Goal: Information Seeking & Learning: Learn about a topic

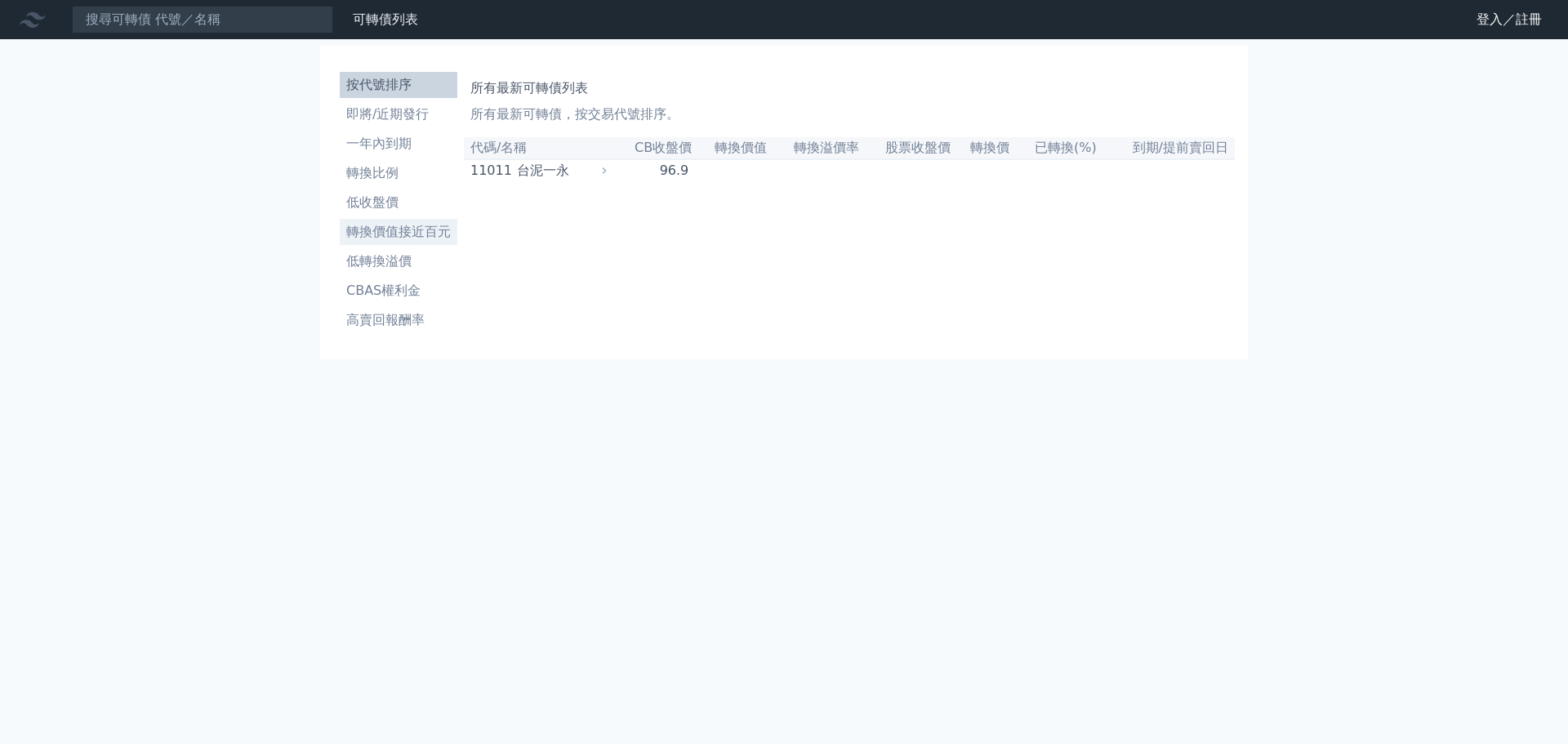
click at [385, 236] on li "轉換價值接近百元" at bounding box center [398, 232] width 118 height 19
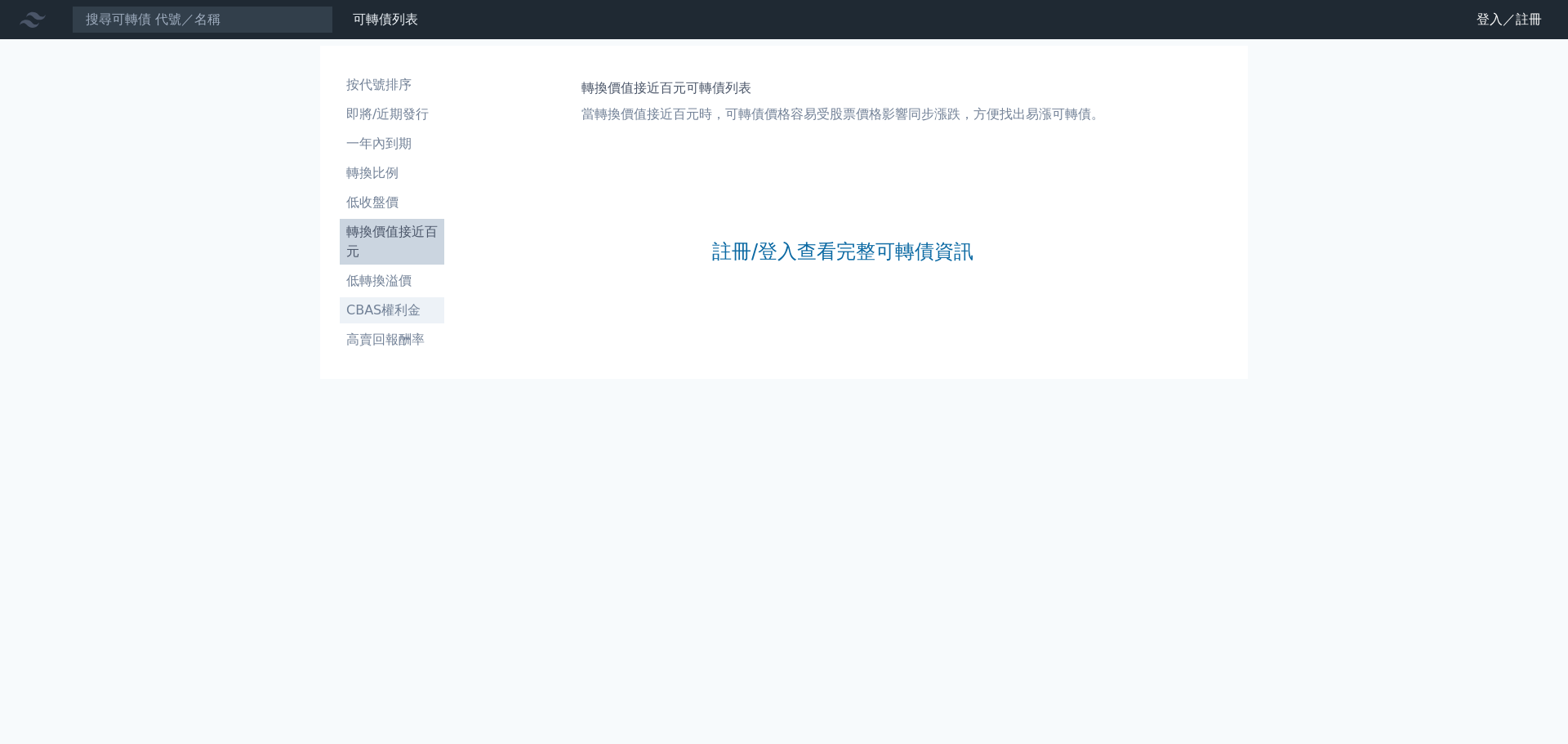
click at [401, 308] on li "CBAS權利金" at bounding box center [392, 310] width 104 height 19
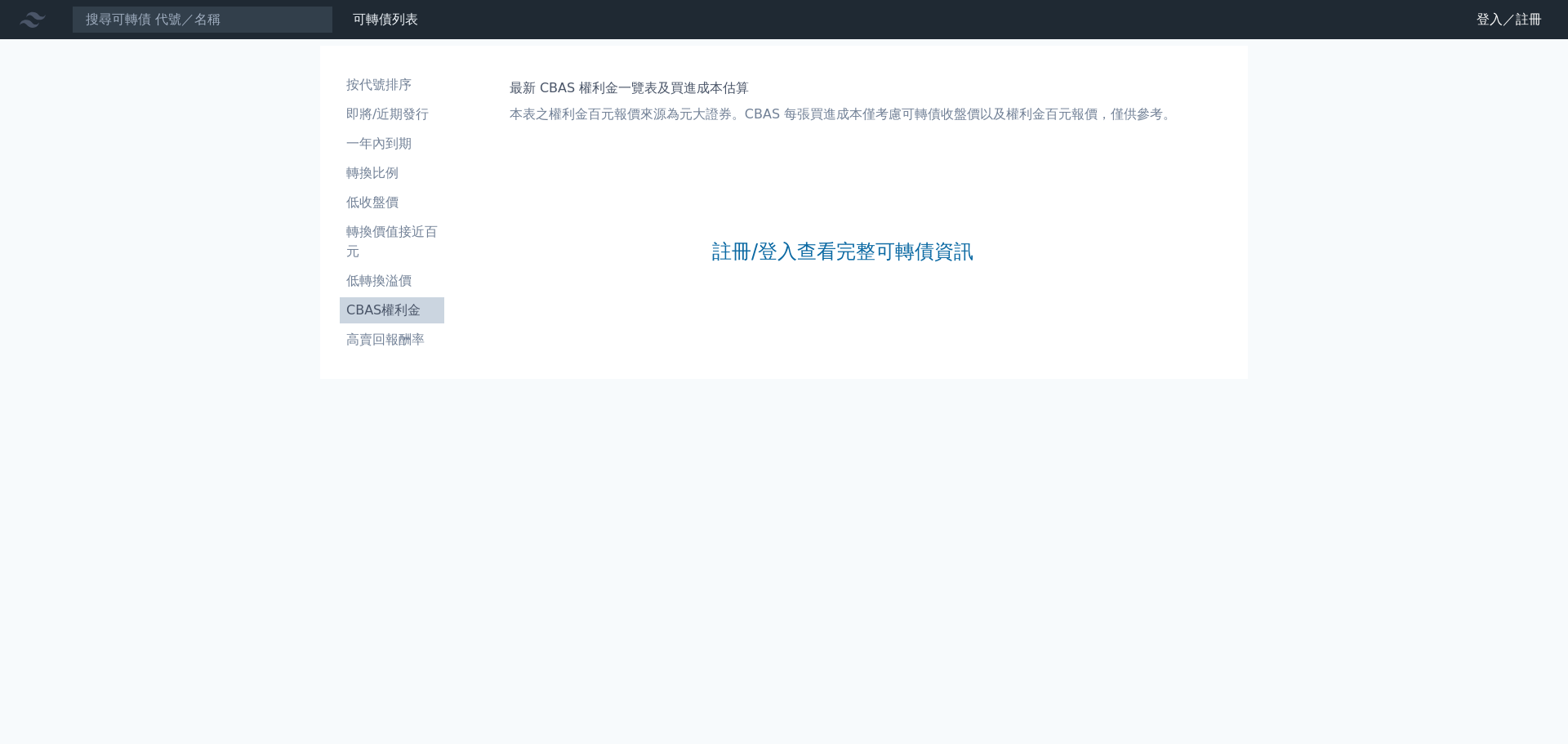
click at [397, 308] on li "CBAS權利金" at bounding box center [392, 310] width 104 height 19
click at [750, 248] on link "註冊/登入查看完整可轉債資訊" at bounding box center [842, 251] width 261 height 26
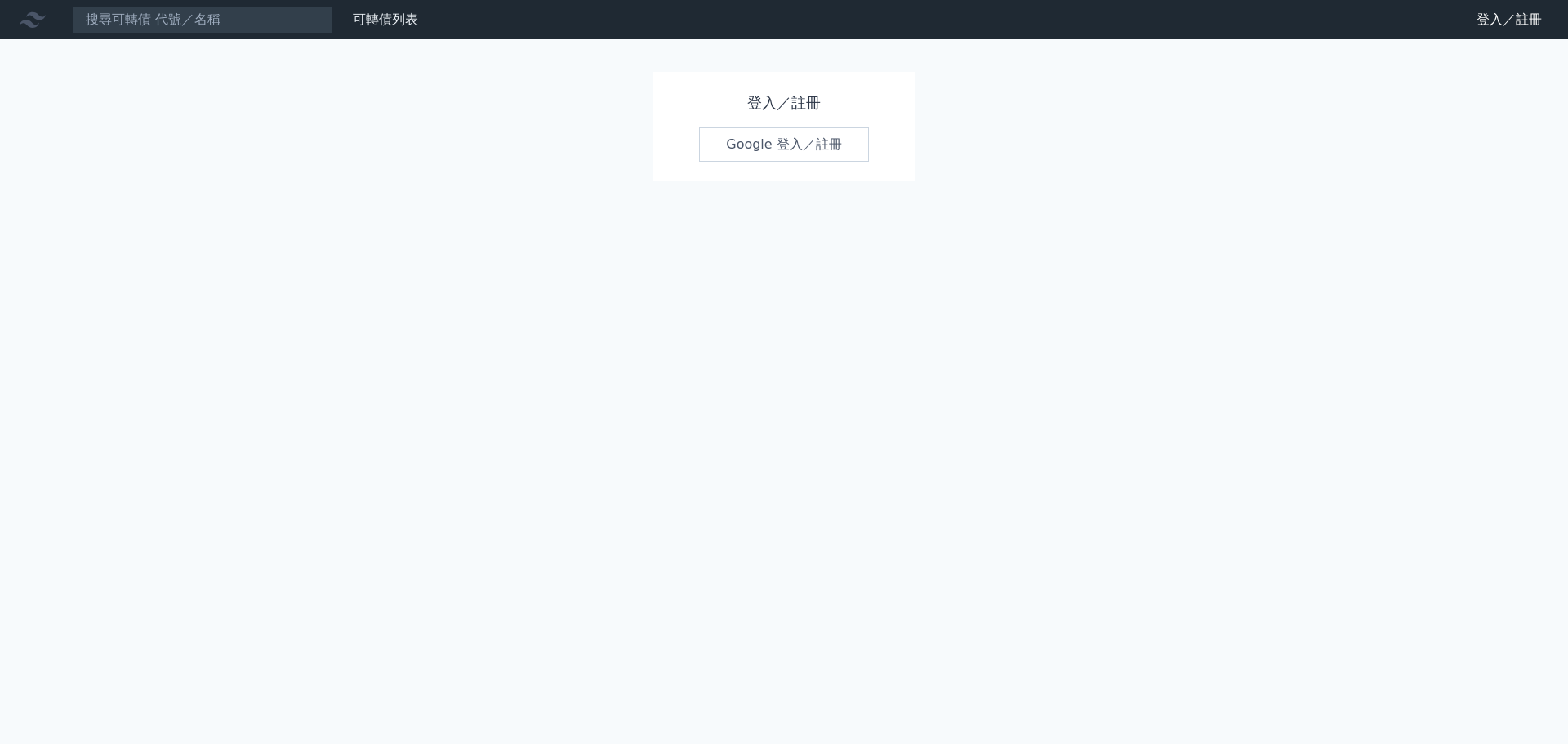
click at [818, 138] on link "Google 登入／註冊" at bounding box center [784, 145] width 170 height 34
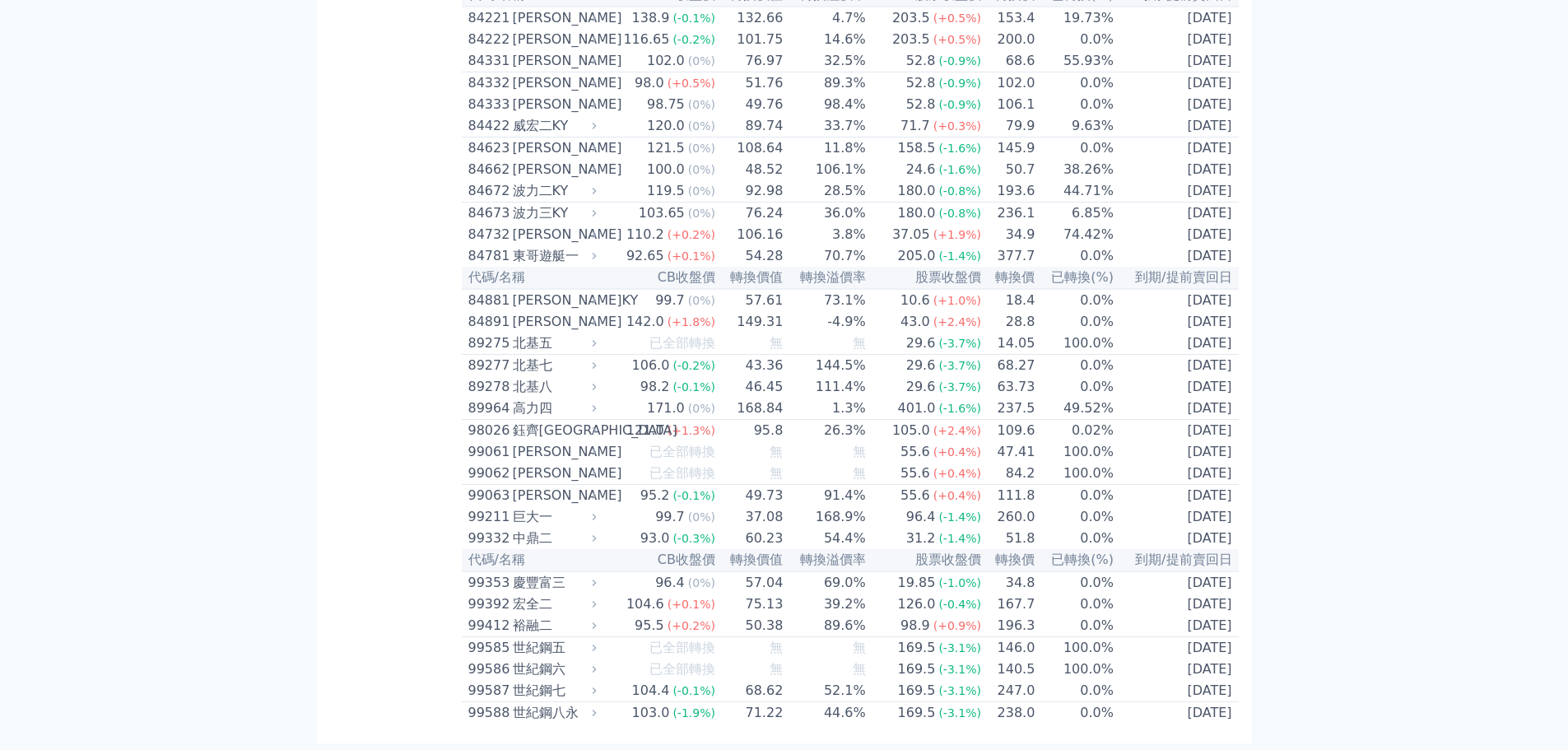
scroll to position [9624, 0]
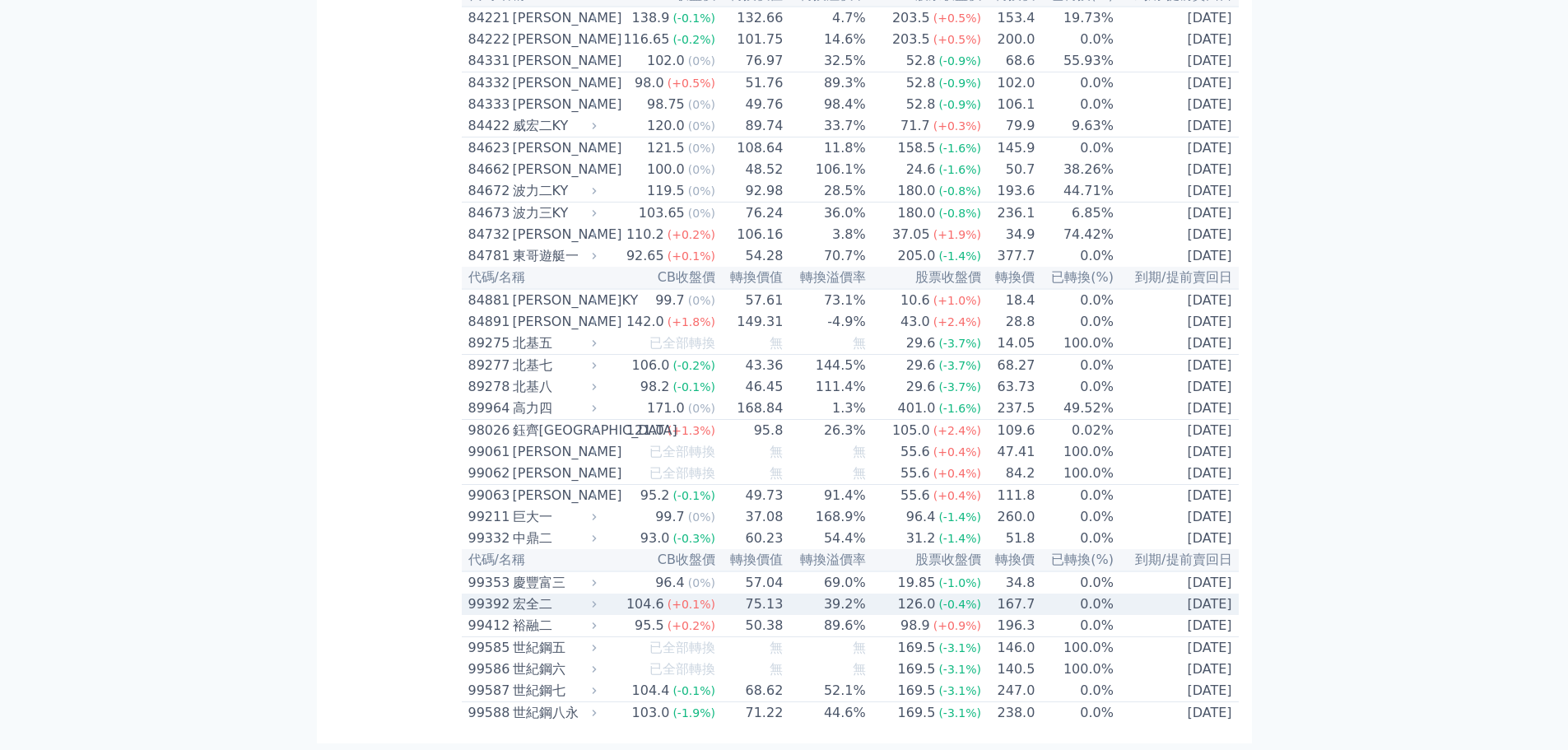
click at [650, 595] on div "104.6" at bounding box center [645, 604] width 44 height 19
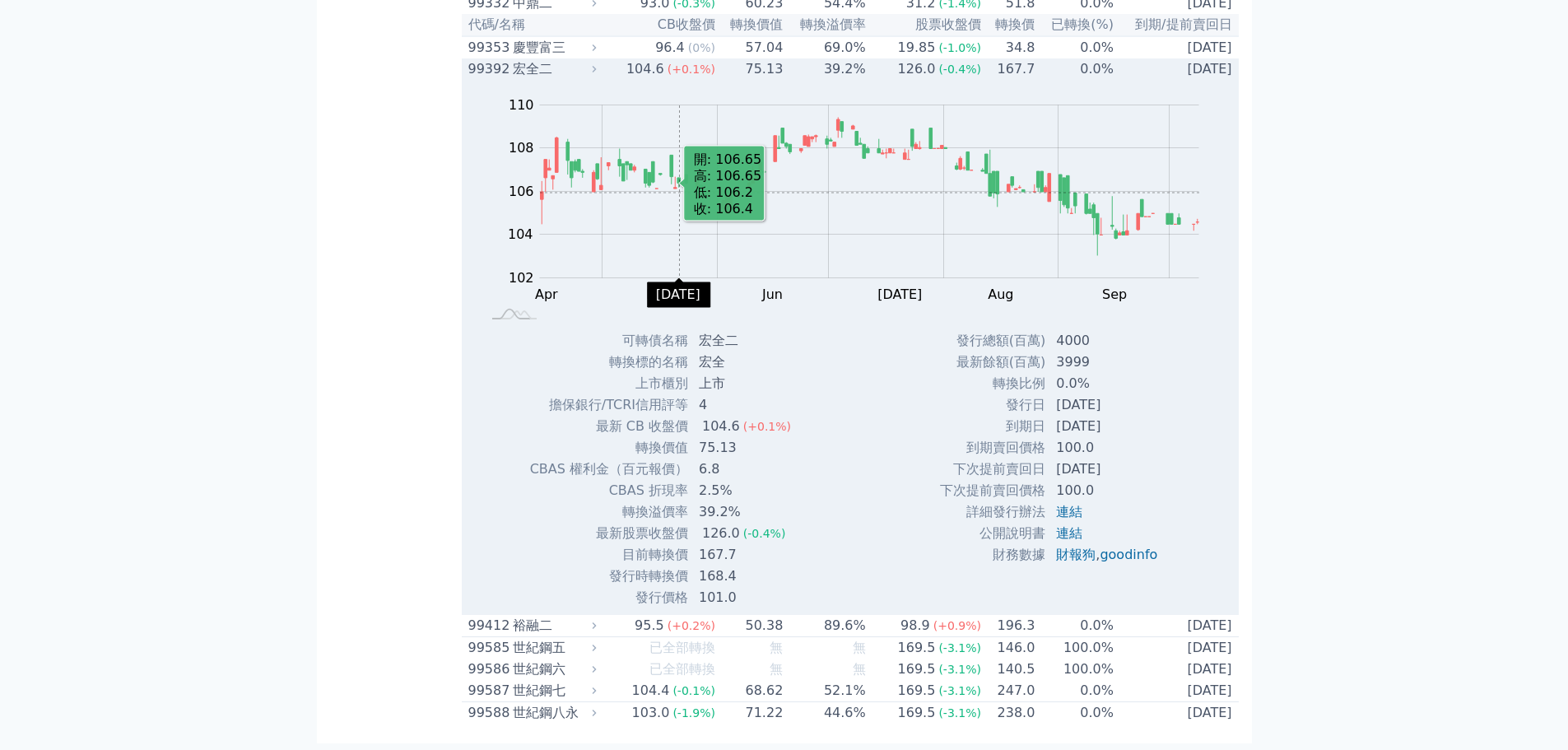
scroll to position [9871, 0]
